Goal: Task Accomplishment & Management: Complete application form

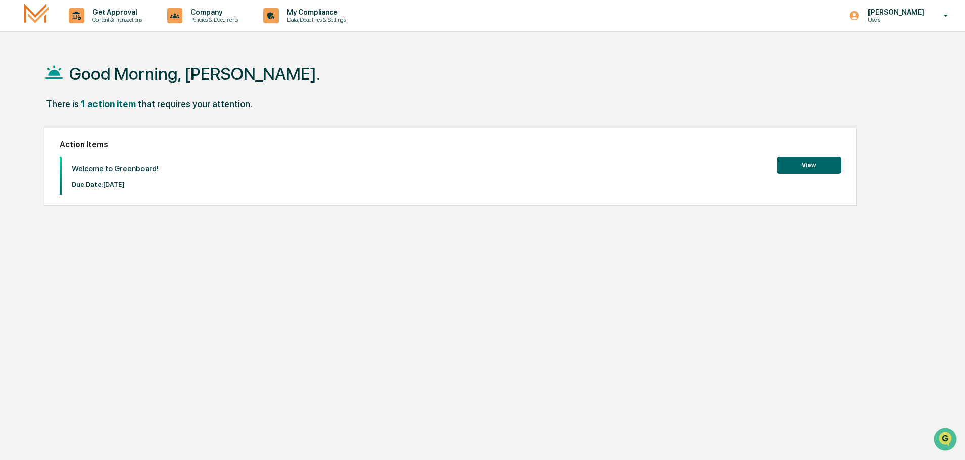
click at [824, 160] on button "View" at bounding box center [808, 165] width 65 height 17
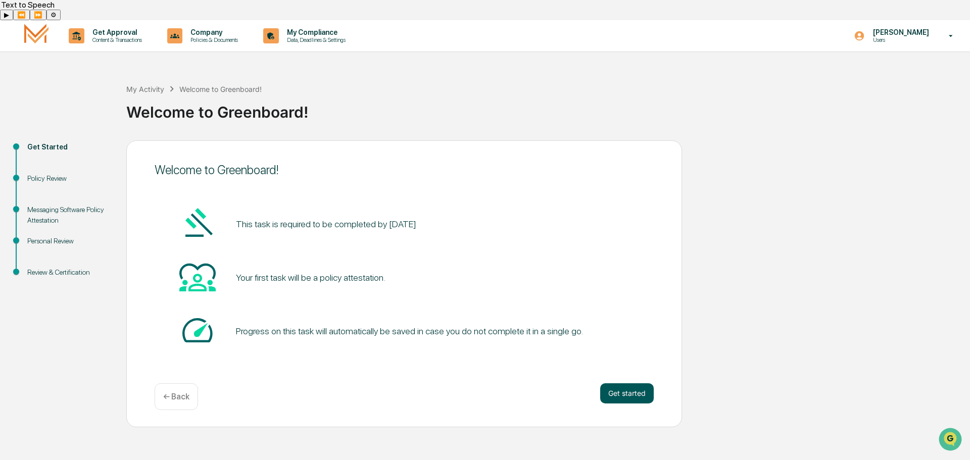
click at [634, 383] on button "Get started" at bounding box center [627, 393] width 54 height 20
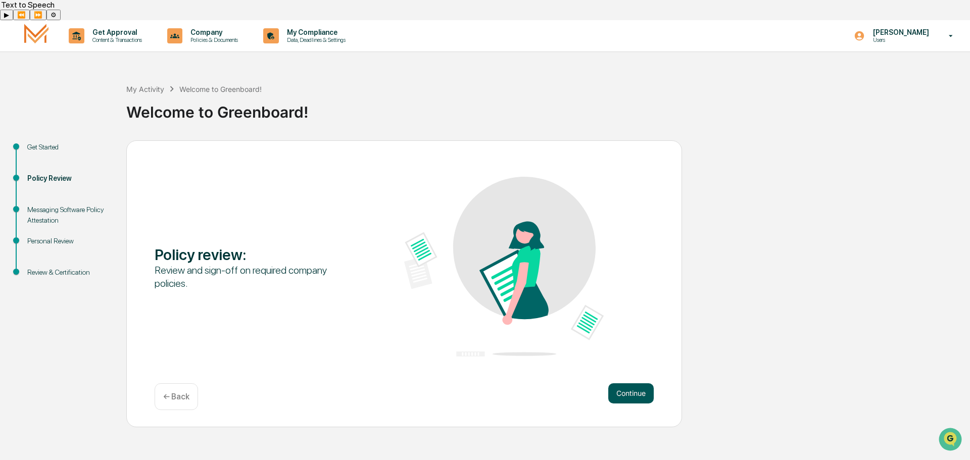
click at [631, 383] on button "Continue" at bounding box center [630, 393] width 45 height 20
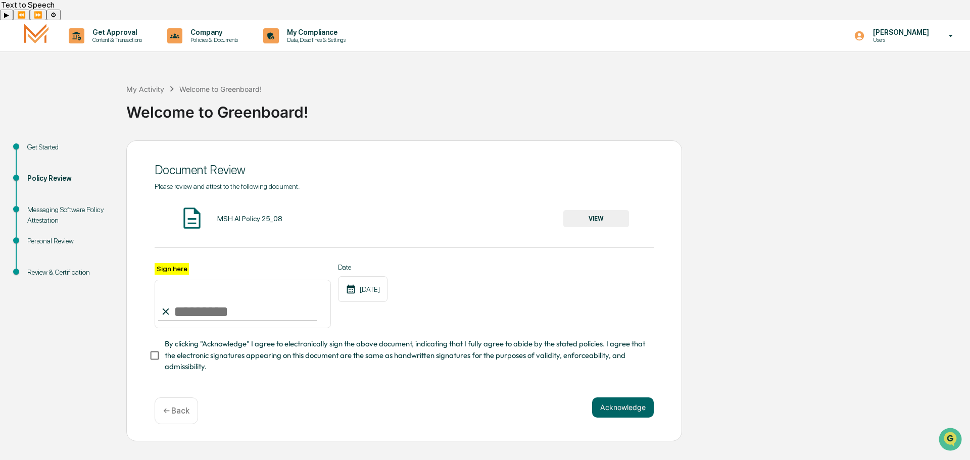
click at [187, 293] on input "Sign here" at bounding box center [243, 304] width 176 height 48
type input "**********"
click at [610, 398] on button "Acknowledge" at bounding box center [623, 408] width 62 height 20
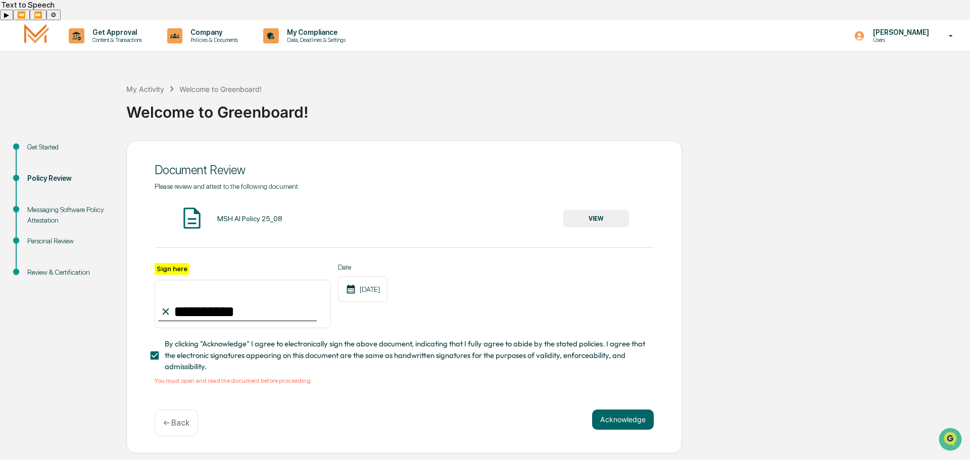
click at [601, 210] on button "VIEW" at bounding box center [596, 218] width 66 height 17
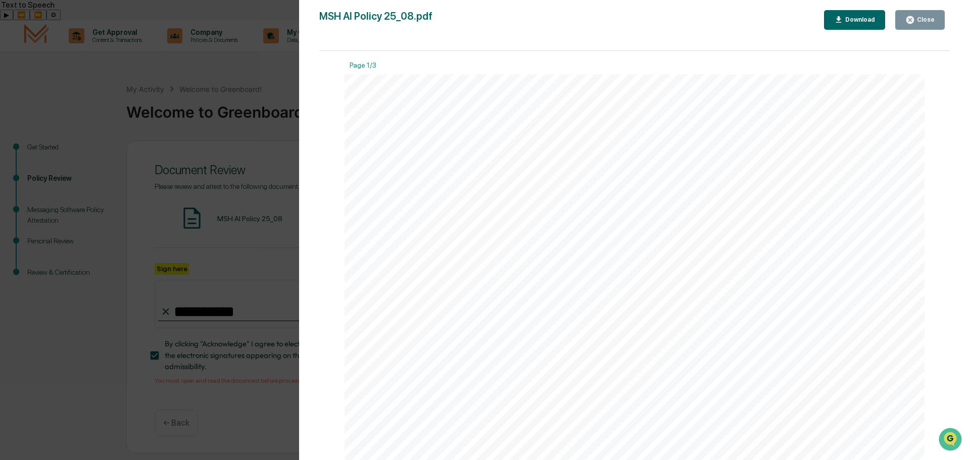
click at [855, 14] on button "Download" at bounding box center [855, 20] width 62 height 20
click at [959, 35] on div "Version History 08/21/2025, 02:14 PM Ashley Craddock MSH AI Policy 25_08.pdf Cl…" at bounding box center [634, 240] width 671 height 480
click at [921, 15] on button "Close" at bounding box center [920, 20] width 50 height 20
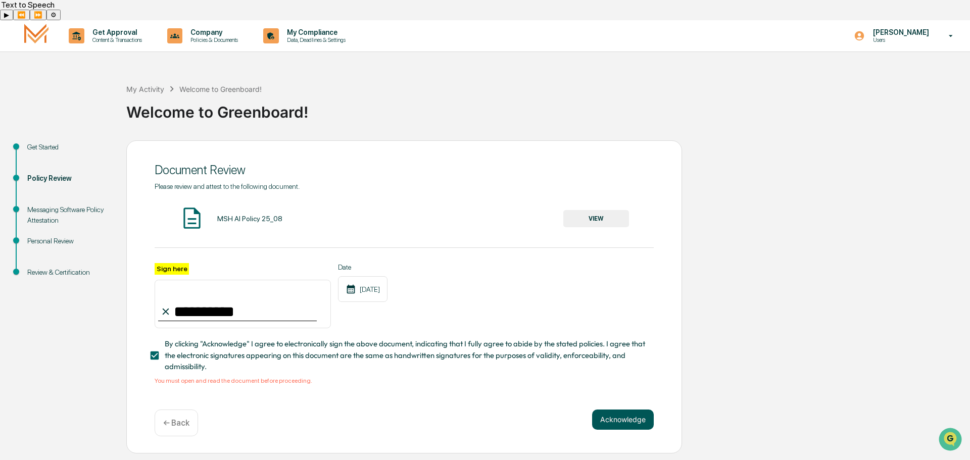
click at [629, 410] on button "Acknowledge" at bounding box center [623, 420] width 62 height 20
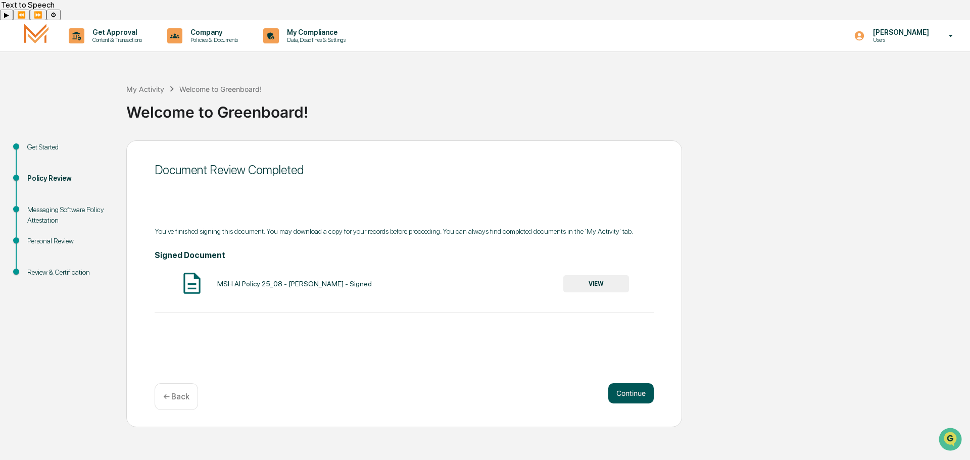
click at [623, 383] on button "Continue" at bounding box center [630, 393] width 45 height 20
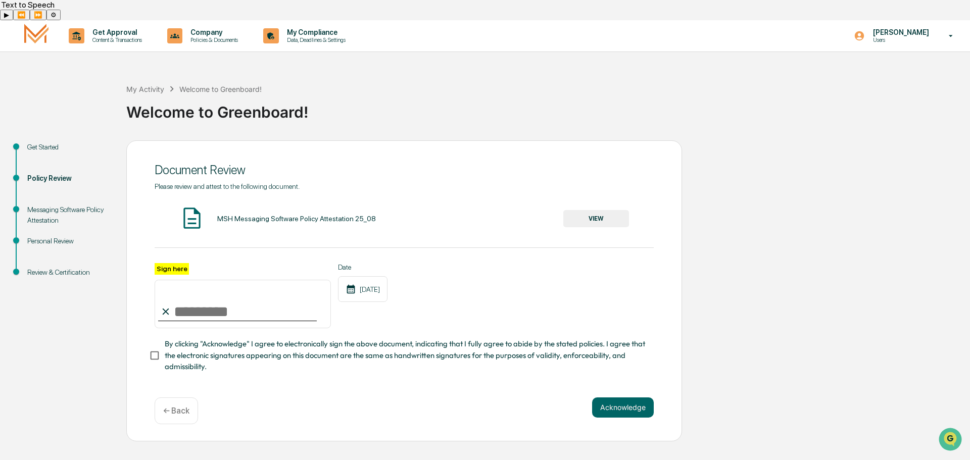
click at [597, 210] on button "VIEW" at bounding box center [596, 218] width 66 height 17
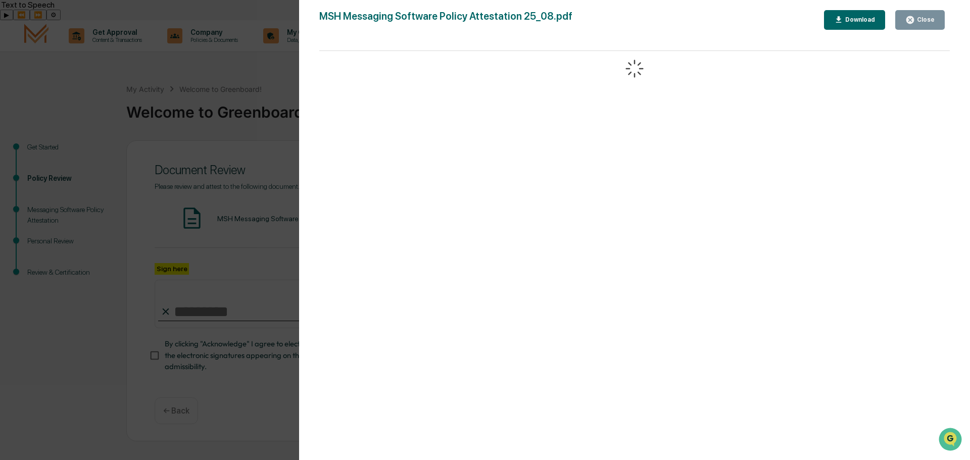
click at [869, 19] on div "Download" at bounding box center [859, 19] width 32 height 7
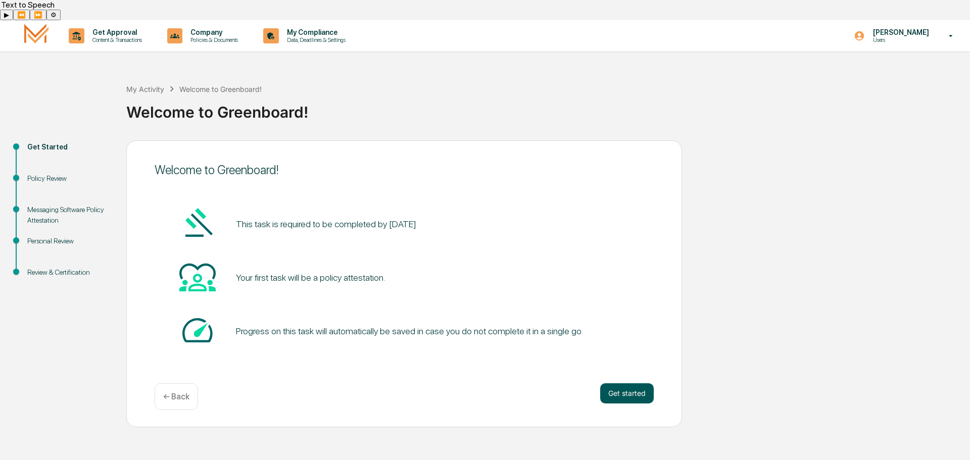
click at [626, 383] on button "Get started" at bounding box center [627, 393] width 54 height 20
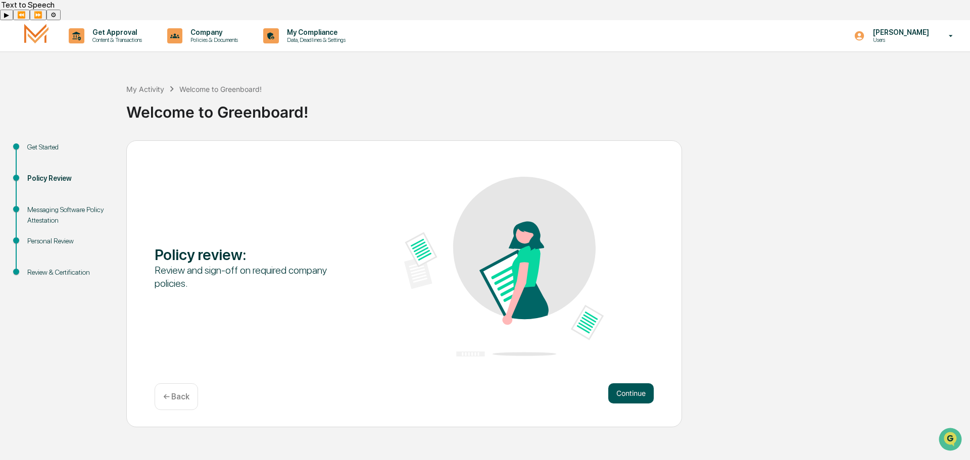
click at [630, 383] on button "Continue" at bounding box center [630, 393] width 45 height 20
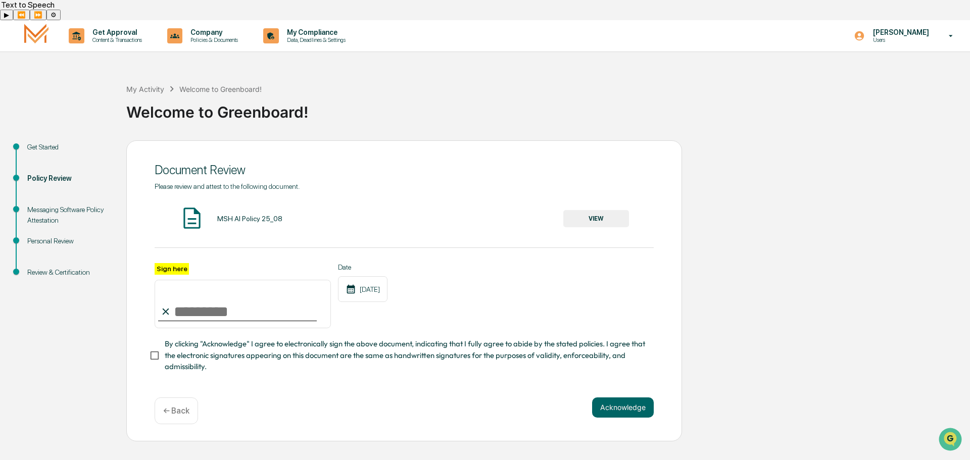
click at [229, 263] on div "Sign here" at bounding box center [243, 296] width 176 height 66
click at [239, 280] on input "Sign here" at bounding box center [243, 304] width 176 height 48
type input "**********"
click at [615, 398] on button "Acknowledge" at bounding box center [623, 408] width 62 height 20
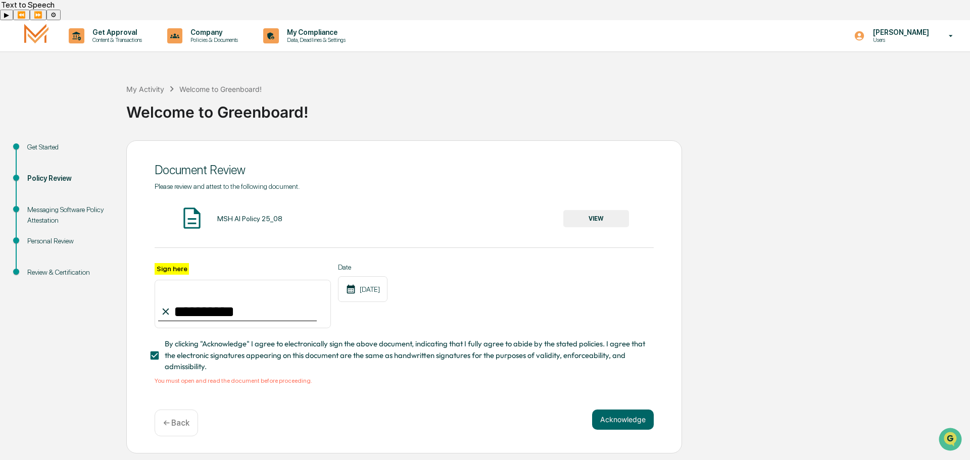
click at [610, 210] on button "VIEW" at bounding box center [596, 218] width 66 height 17
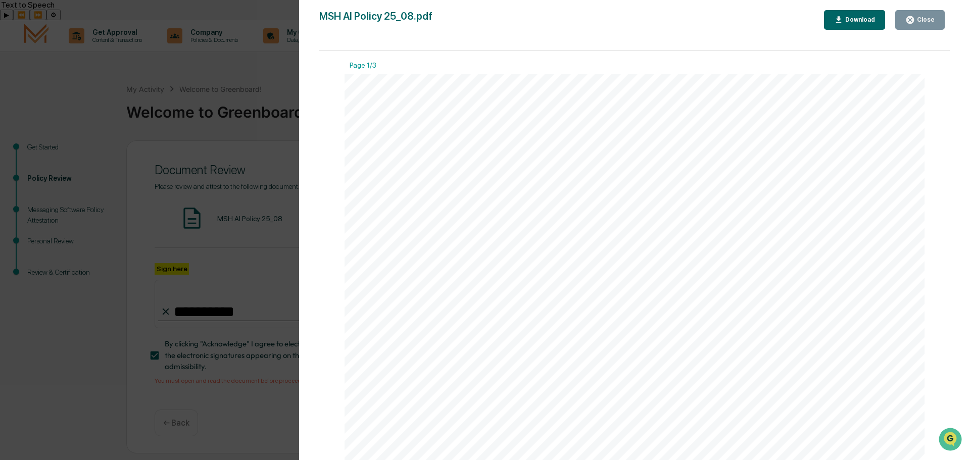
click at [920, 25] on button "Close" at bounding box center [920, 20] width 50 height 20
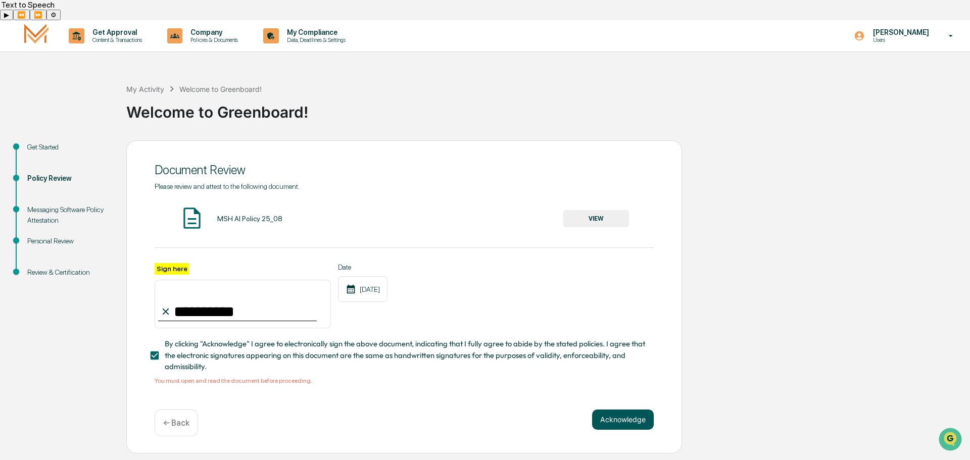
click at [630, 410] on button "Acknowledge" at bounding box center [623, 420] width 62 height 20
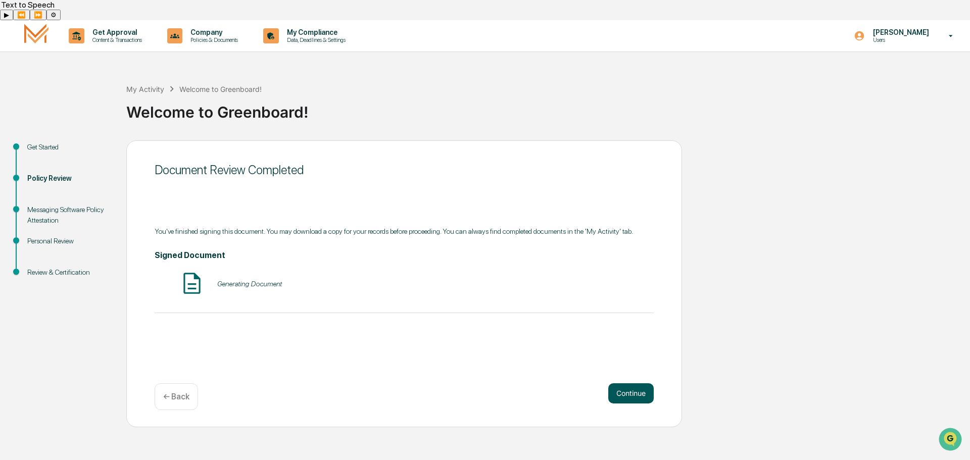
click at [627, 383] on button "Continue" at bounding box center [630, 393] width 45 height 20
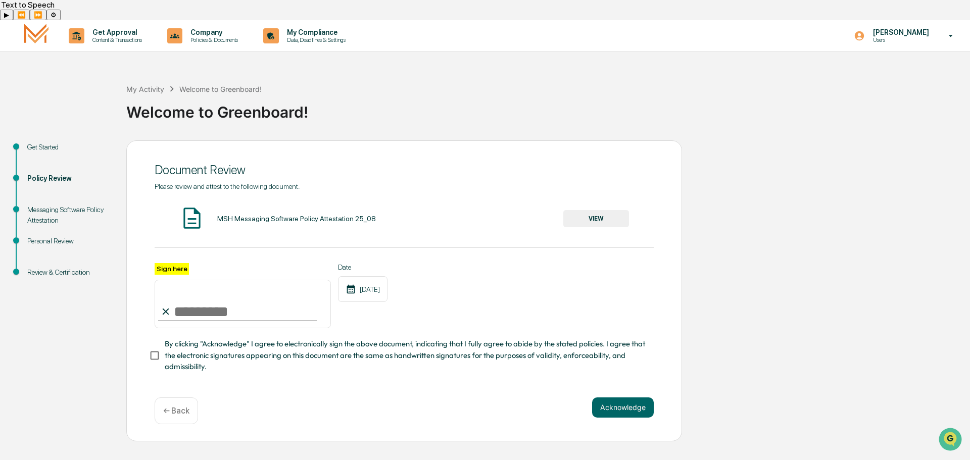
click at [227, 299] on input "Sign here" at bounding box center [243, 304] width 176 height 48
type input "**********"
click at [593, 210] on button "VIEW" at bounding box center [596, 218] width 66 height 17
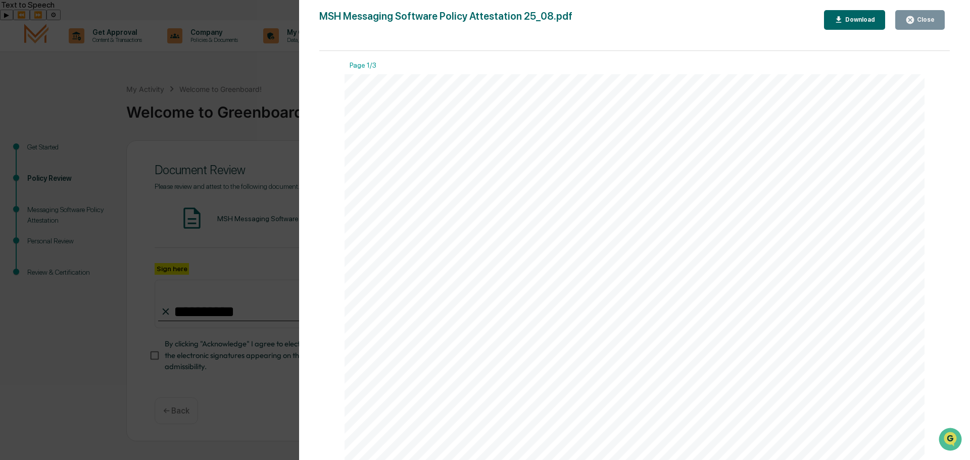
click at [925, 21] on div "Close" at bounding box center [925, 19] width 20 height 7
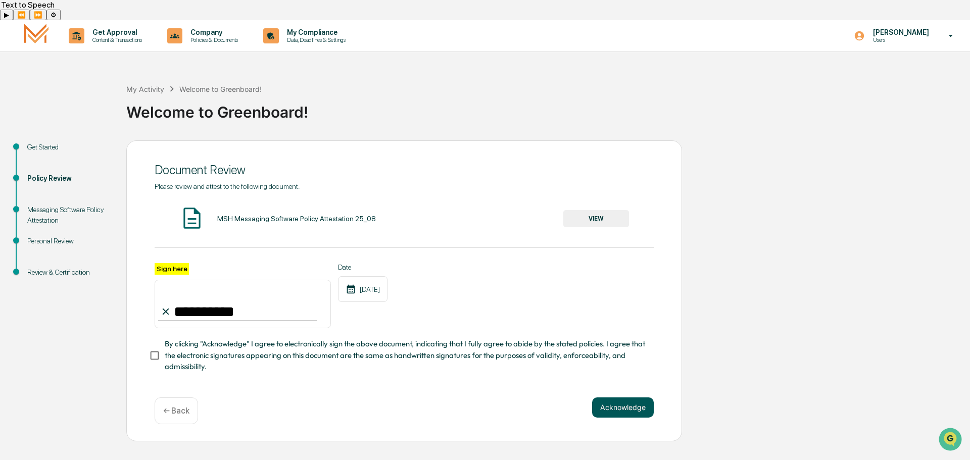
click at [611, 398] on button "Acknowledge" at bounding box center [623, 408] width 62 height 20
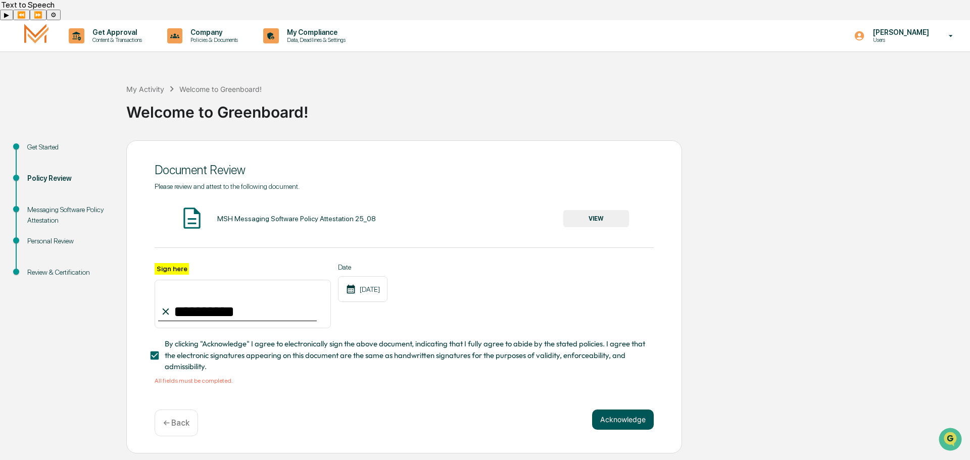
click at [630, 410] on button "Acknowledge" at bounding box center [623, 420] width 62 height 20
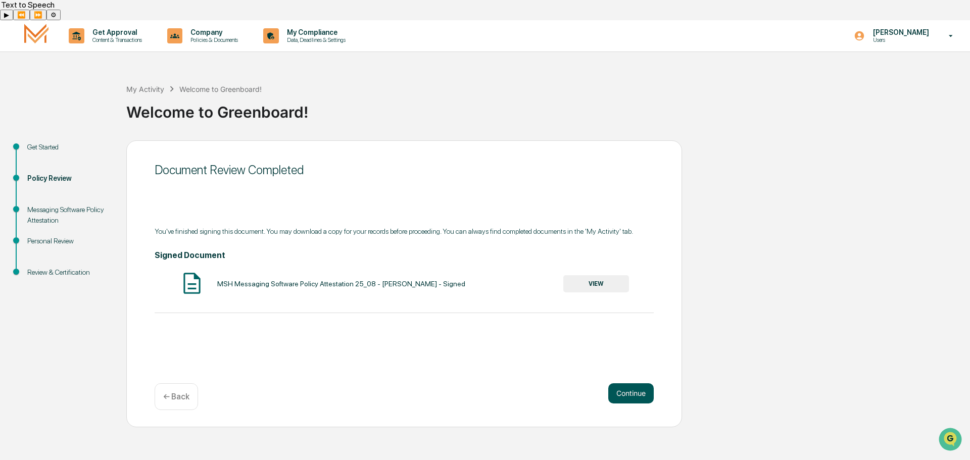
click at [644, 383] on button "Continue" at bounding box center [630, 393] width 45 height 20
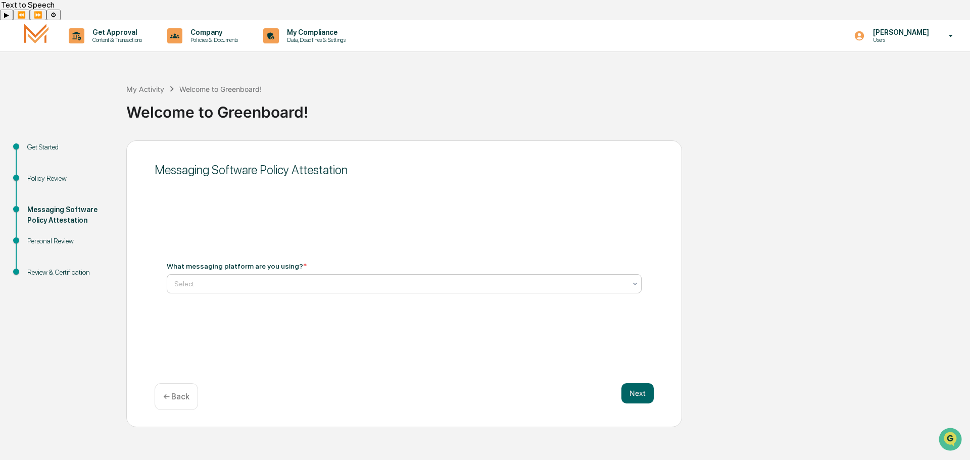
click at [258, 279] on div at bounding box center [400, 284] width 452 height 10
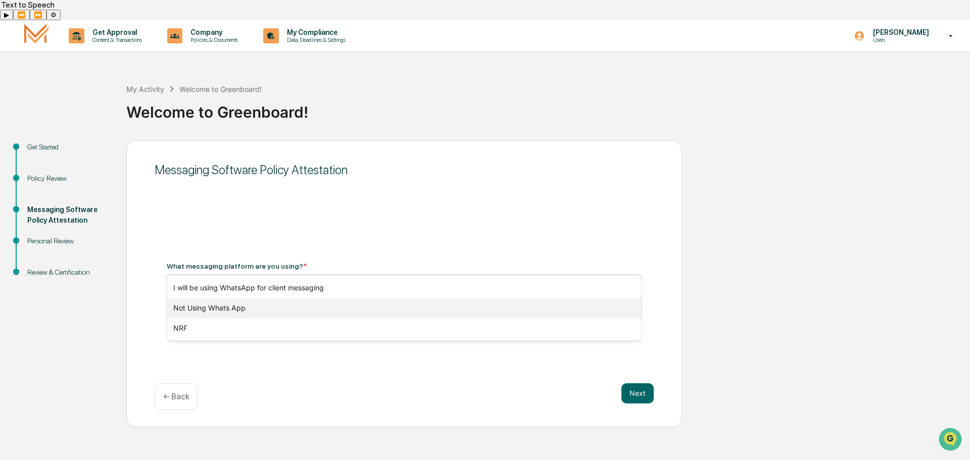
click at [274, 304] on div "Not Using Whats App" at bounding box center [404, 308] width 474 height 20
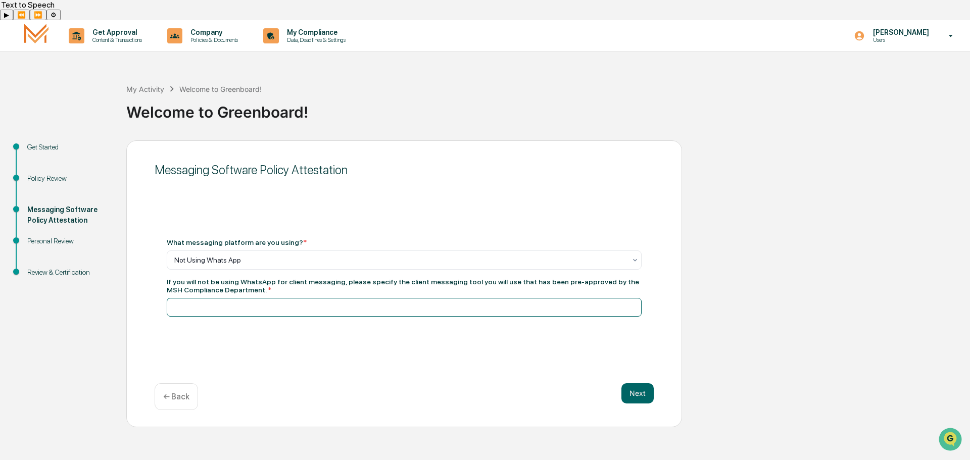
click at [238, 298] on input at bounding box center [404, 307] width 475 height 19
type input "**********"
click at [643, 383] on button "Next" at bounding box center [637, 393] width 32 height 20
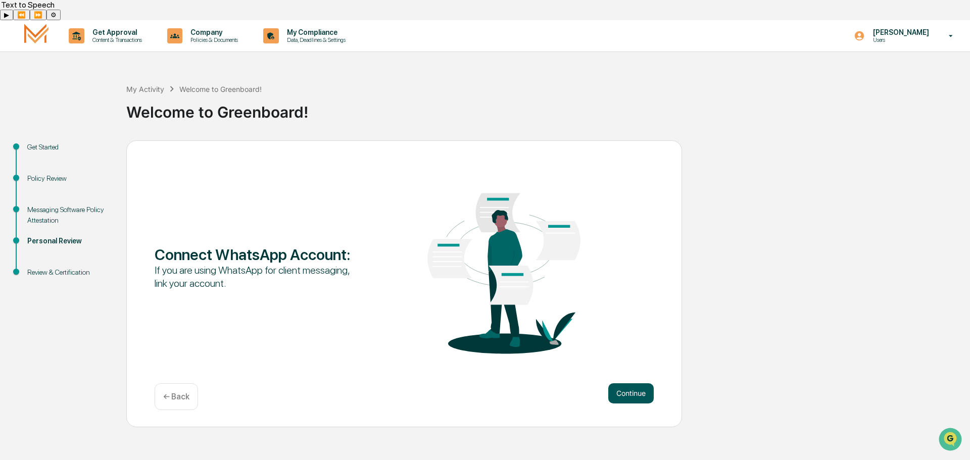
click at [626, 383] on button "Continue" at bounding box center [630, 393] width 45 height 20
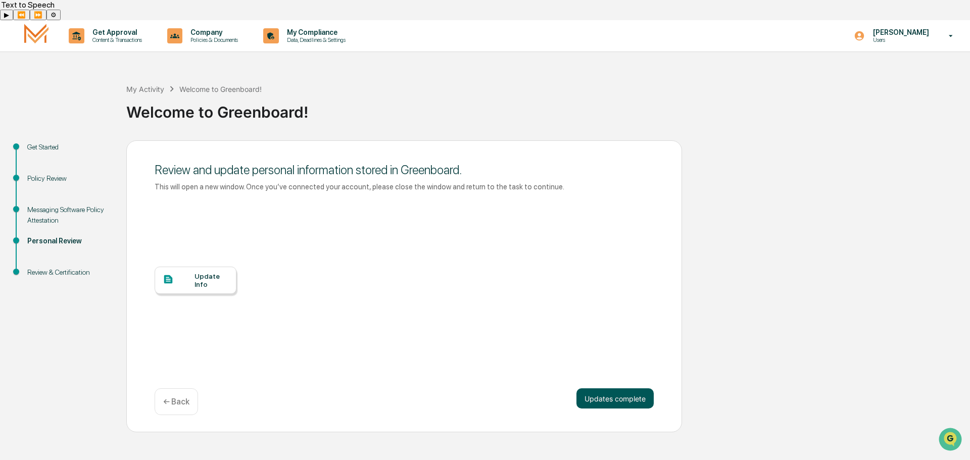
click at [623, 388] on button "Updates complete" at bounding box center [614, 398] width 77 height 20
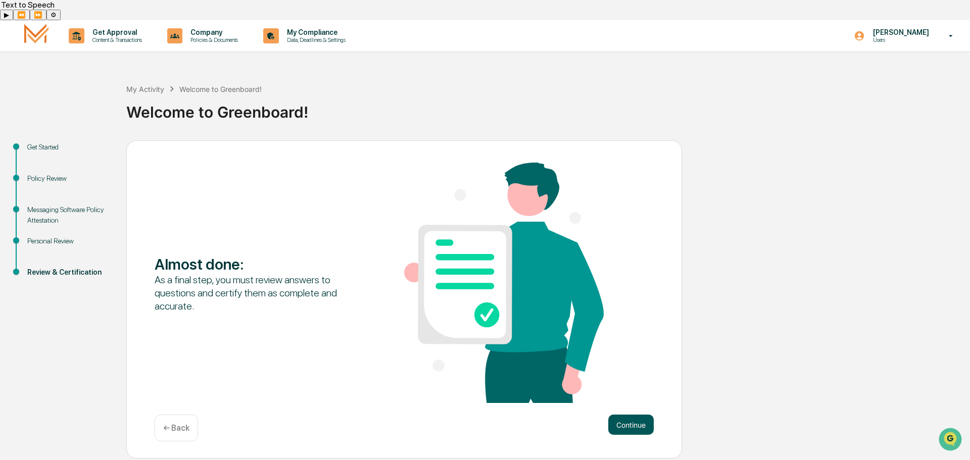
click at [643, 415] on button "Continue" at bounding box center [630, 425] width 45 height 20
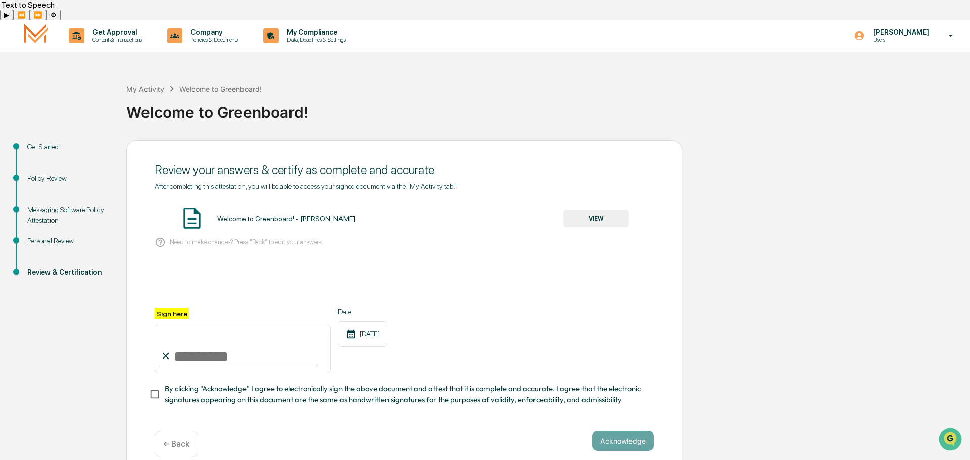
click at [599, 210] on button "VIEW" at bounding box center [596, 218] width 66 height 17
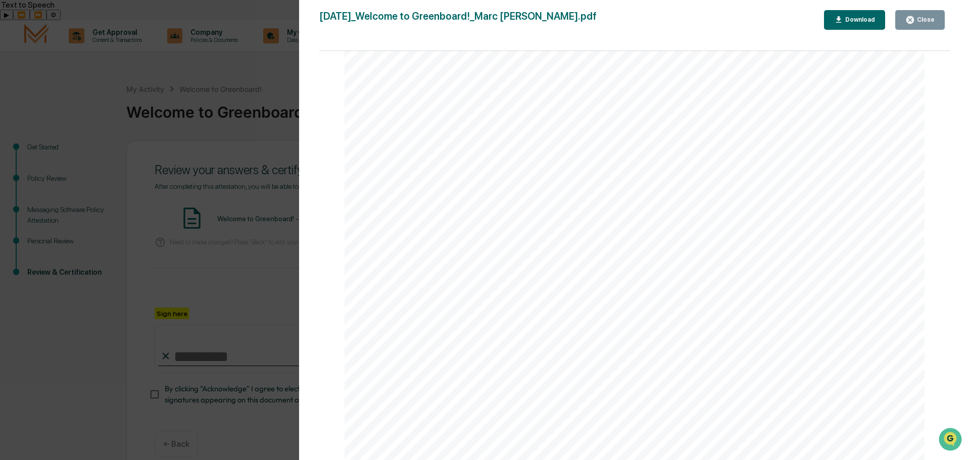
scroll to position [1287, 0]
click at [920, 25] on button "Close" at bounding box center [920, 20] width 50 height 20
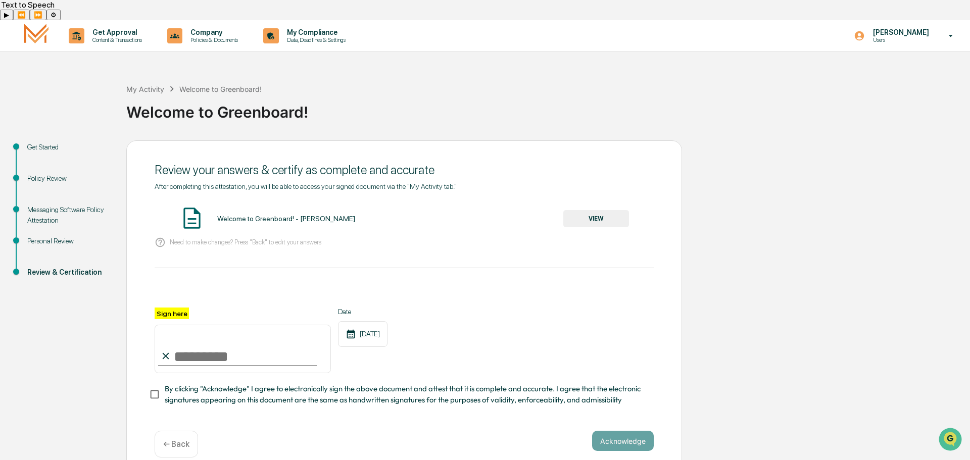
click at [231, 337] on input "Sign here" at bounding box center [243, 349] width 176 height 48
type input "**********"
click at [624, 431] on button "Acknowledge" at bounding box center [623, 441] width 62 height 20
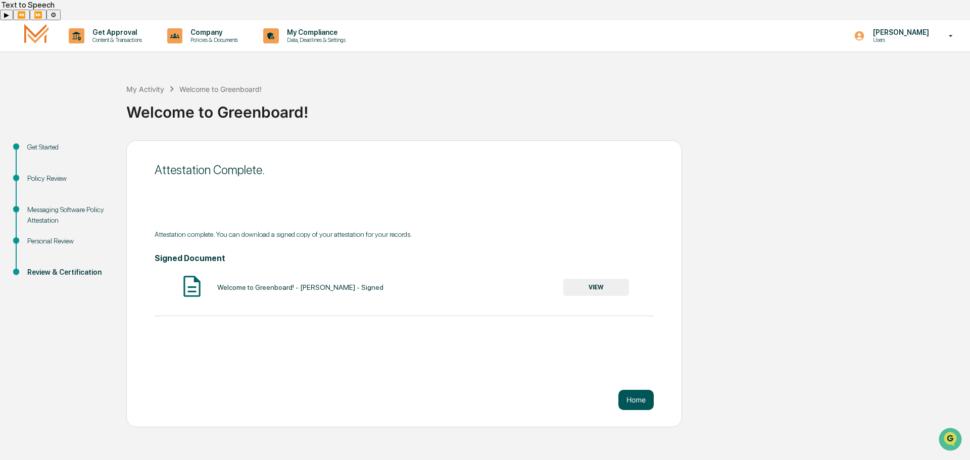
click at [640, 390] on button "Home" at bounding box center [635, 400] width 35 height 20
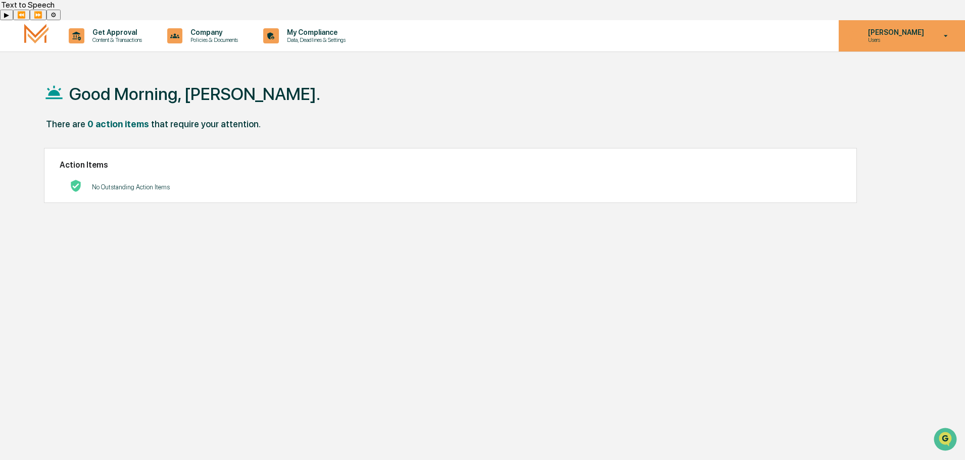
click at [925, 28] on p "[PERSON_NAME]" at bounding box center [894, 32] width 69 height 8
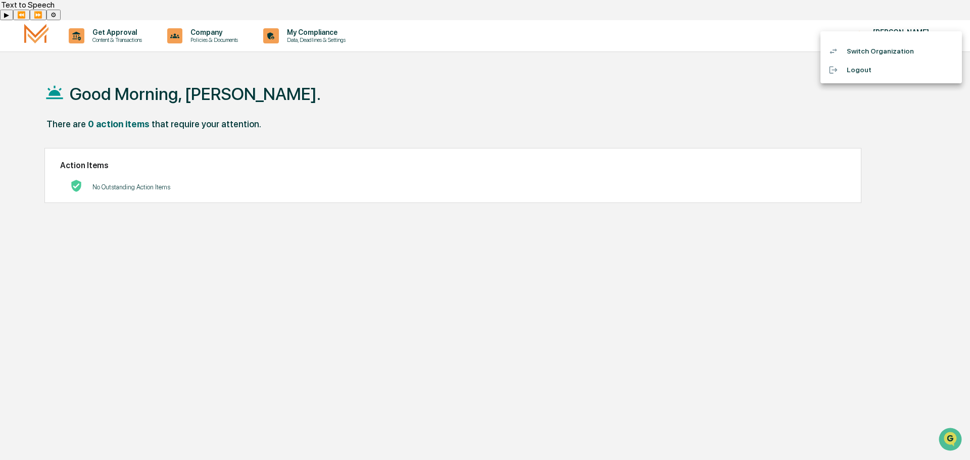
click at [864, 67] on li "Logout" at bounding box center [890, 70] width 141 height 19
